Goal: Information Seeking & Learning: Learn about a topic

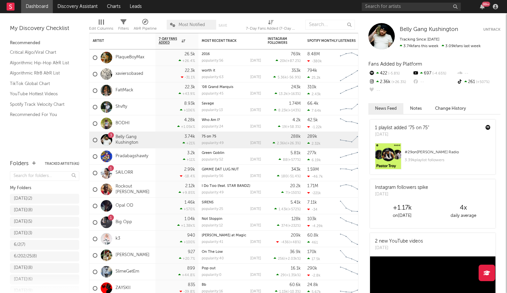
click at [385, 11] on div "99 +" at bounding box center [431, 6] width 139 height 13
click at [386, 9] on input "text" at bounding box center [411, 7] width 99 height 8
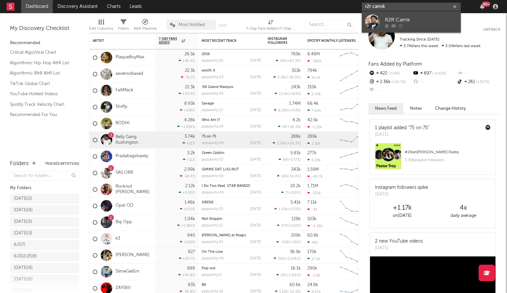
type input "r2r camik"
click at [375, 21] on div at bounding box center [372, 22] width 15 height 15
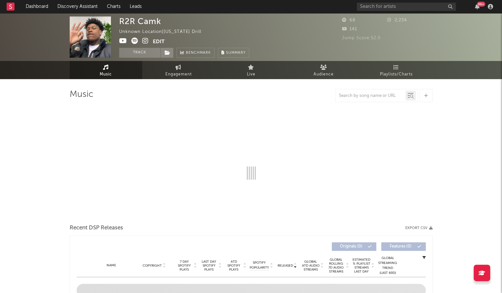
select select "1w"
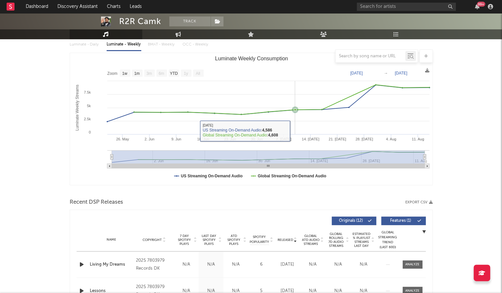
scroll to position [77, 0]
